Goal: Use online tool/utility: Utilize a website feature to perform a specific function

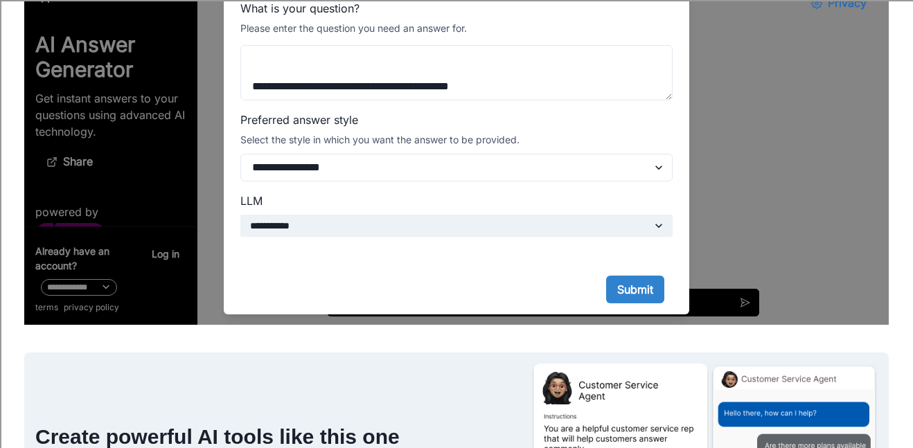
scroll to position [125, 0]
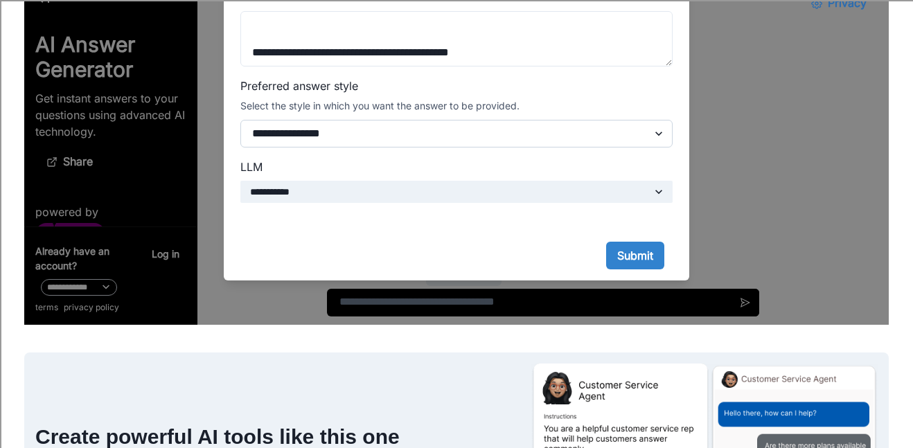
type textarea "**********"
click at [580, 142] on select "**********" at bounding box center [456, 134] width 432 height 28
click at [626, 258] on button "Submit" at bounding box center [635, 256] width 58 height 28
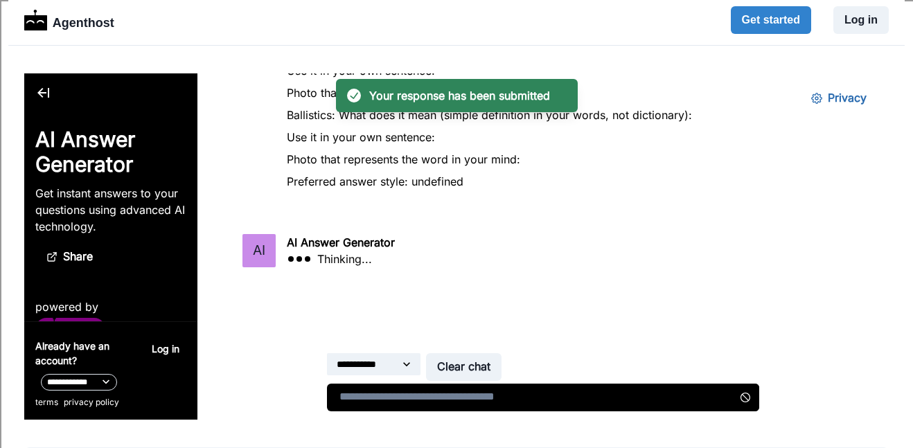
scroll to position [69, 0]
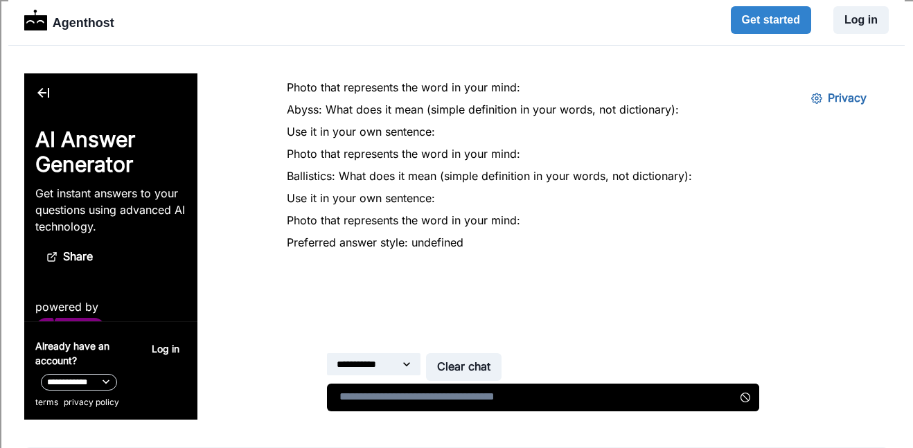
click at [417, 188] on div "You What is your question?: Abstract: What does it mean (simple definition in y…" at bounding box center [552, 142] width 530 height 249
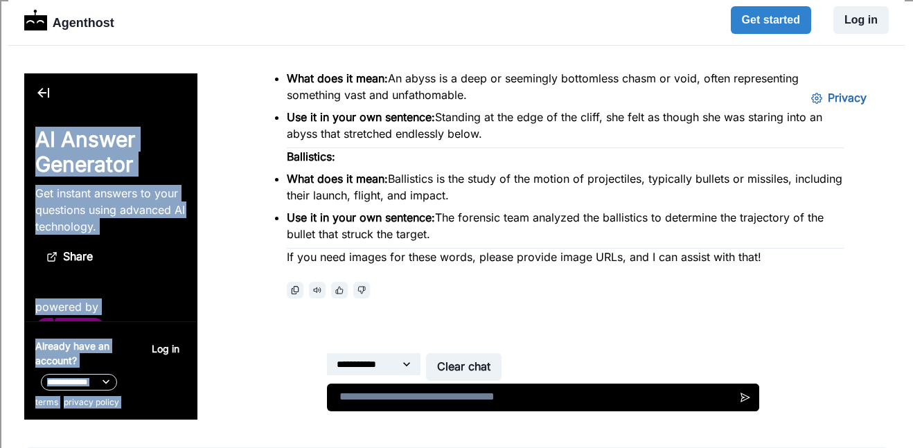
scroll to position [487, 0]
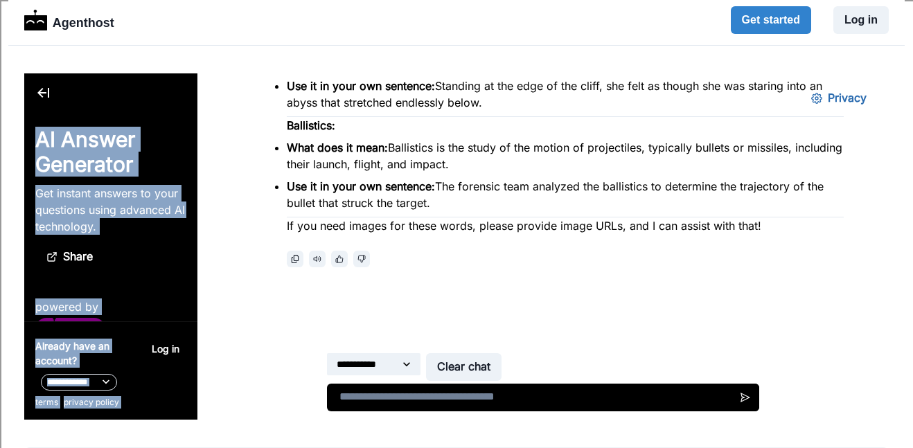
drag, startPoint x: 285, startPoint y: 157, endPoint x: 681, endPoint y: 207, distance: 398.7
click at [681, 207] on div "AI Answer Generator Here are the definitions and sentences for the words you re…" at bounding box center [565, 72] width 557 height 390
copy div "Abstract: What does it mean: Abstract refers to concepts or ideas that are not …"
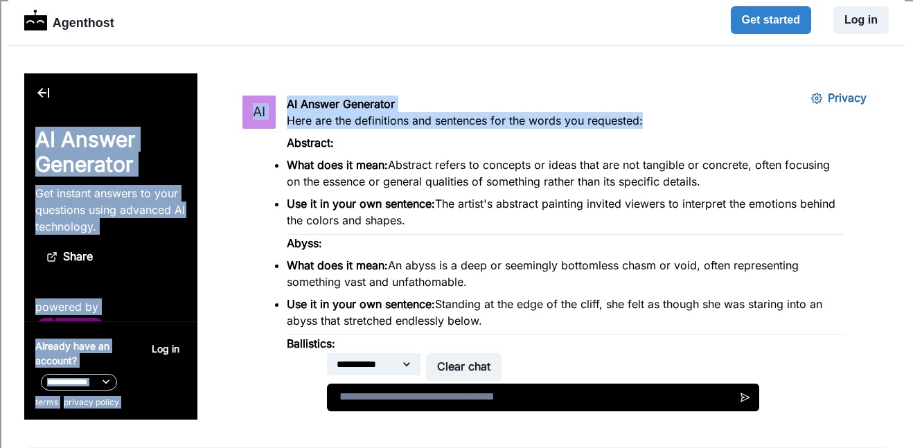
scroll to position [258, 0]
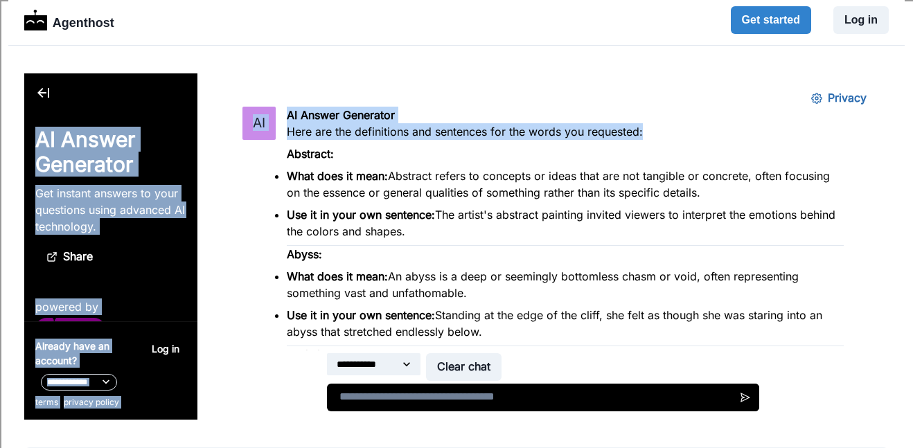
click at [385, 168] on p "What does it mean: Abstract refers to concepts or ideas that are not tangible o…" at bounding box center [565, 184] width 557 height 33
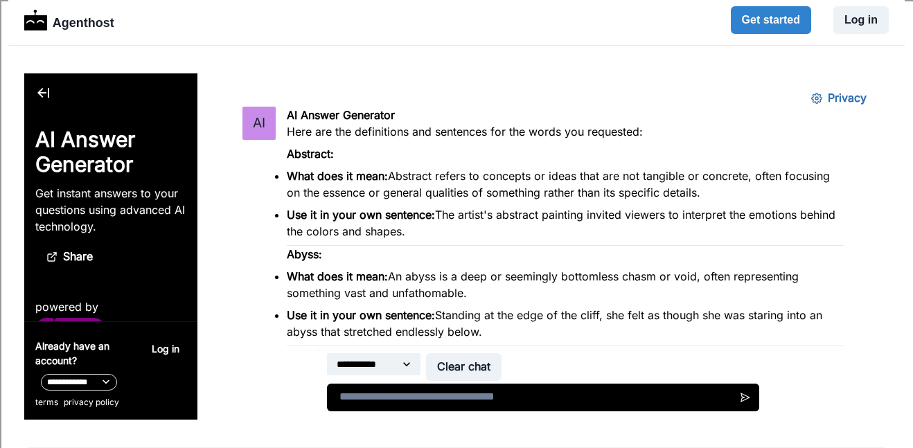
drag, startPoint x: 389, startPoint y: 175, endPoint x: 706, endPoint y: 189, distance: 317.5
click at [706, 189] on p "What does it mean: Abstract refers to concepts or ideas that are not tangible o…" at bounding box center [565, 184] width 557 height 33
copy p "Abstract refers to concepts or ideas that are not tangible or concrete, often f…"
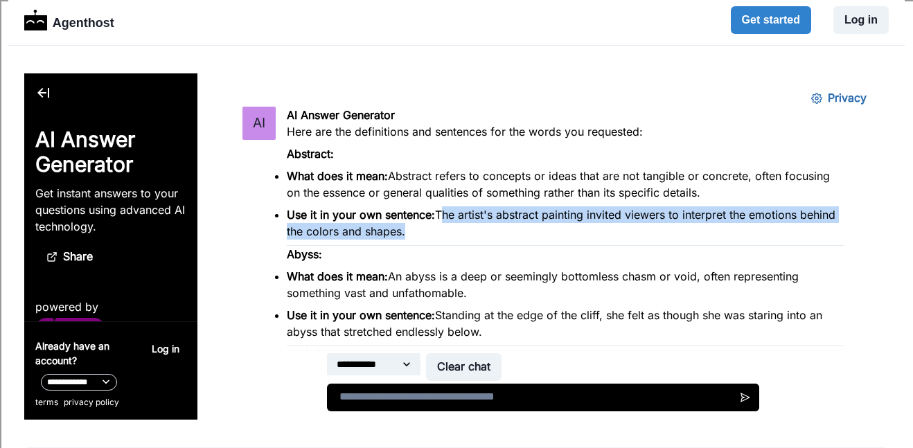
drag, startPoint x: 438, startPoint y: 213, endPoint x: 429, endPoint y: 245, distance: 33.1
click at [429, 245] on div "AI Answer Generator Here are the definitions and sentences for the words you re…" at bounding box center [565, 302] width 557 height 390
copy ul "The artist's abstract painting invited viewers to interpret the emotions behind…"
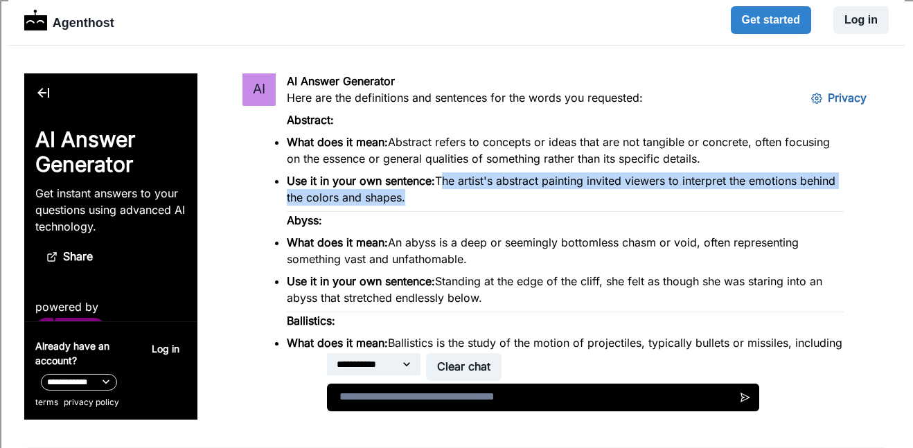
scroll to position [295, 0]
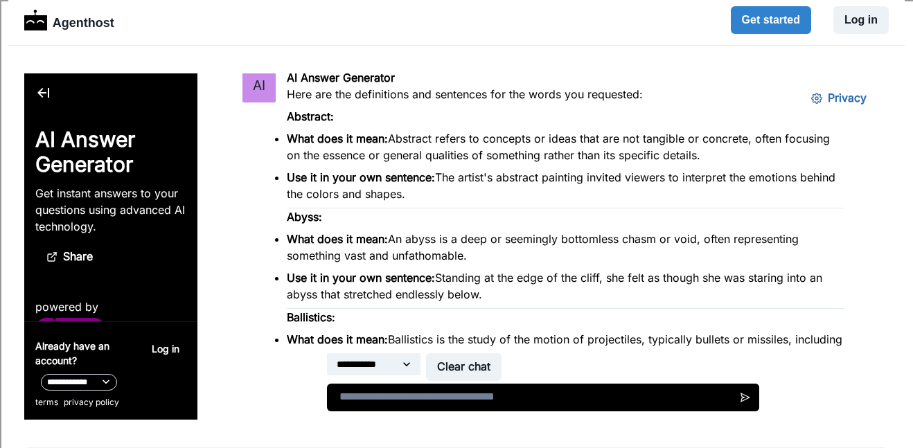
click at [390, 242] on p "What does it mean: An abyss is a deep or seemingly bottomless chasm or void, of…" at bounding box center [565, 247] width 557 height 33
drag, startPoint x: 390, startPoint y: 242, endPoint x: 468, endPoint y: 256, distance: 79.6
click at [468, 256] on p "What does it mean: An abyss is a deep or seemingly bottomless chasm or void, of…" at bounding box center [565, 247] width 557 height 33
copy p "An abyss is a deep or seemingly bottomless chasm or void, often representing so…"
drag, startPoint x: 439, startPoint y: 278, endPoint x: 486, endPoint y: 299, distance: 51.5
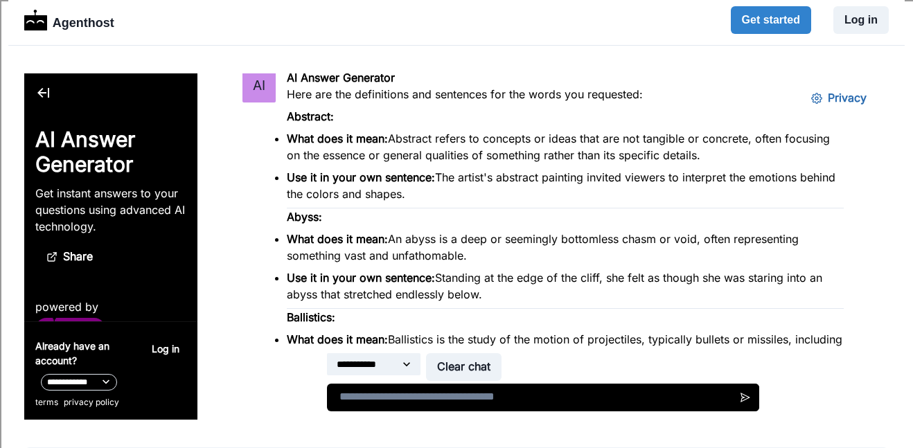
click at [486, 299] on p "Use it in your own sentence: Standing at the edge of the cliff, she felt as tho…" at bounding box center [565, 285] width 557 height 33
copy p "Standing at the edge of the cliff, she felt as though she was staring into an a…"
